Goal: Information Seeking & Learning: Learn about a topic

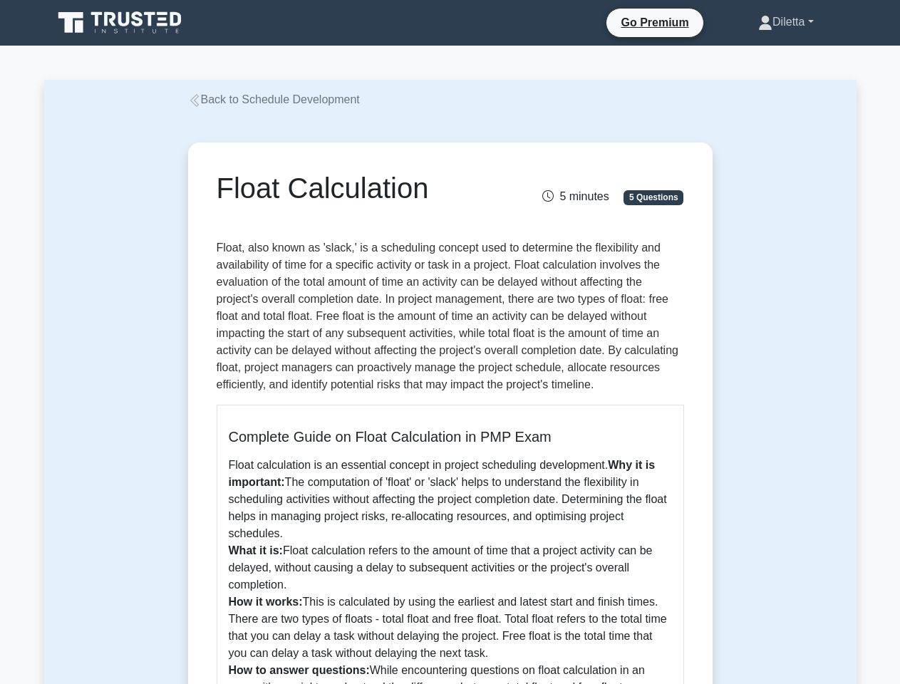
click at [781, 22] on link "Diletta" at bounding box center [785, 22] width 123 height 29
